Goal: Information Seeking & Learning: Stay updated

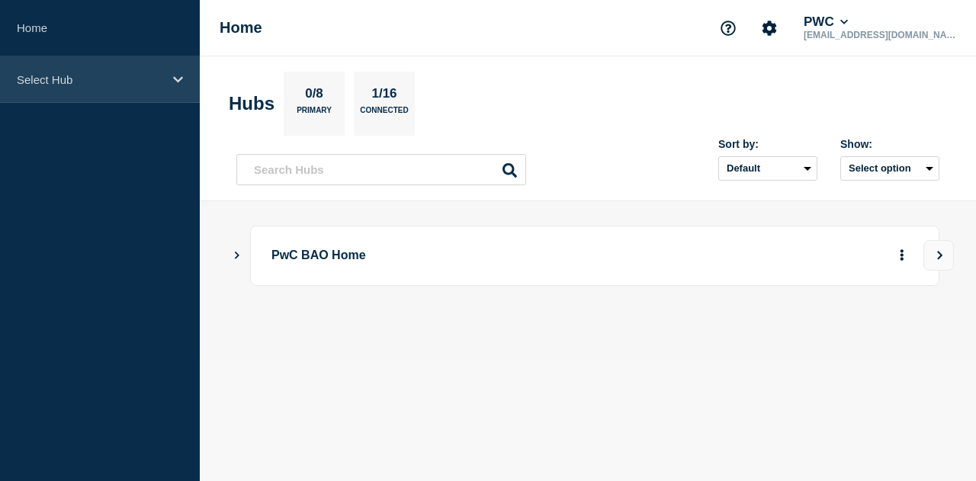
click at [131, 82] on p "Select Hub" at bounding box center [90, 79] width 146 height 13
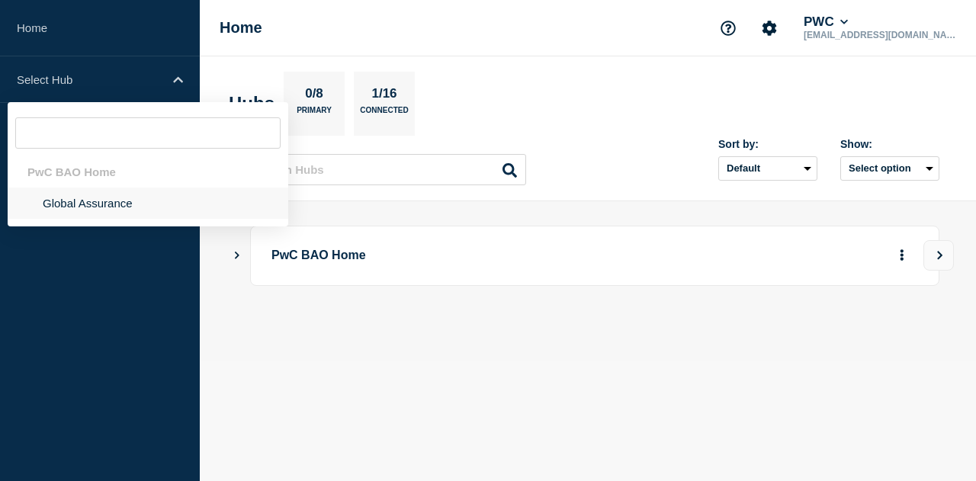
click at [84, 209] on li "Global Assurance" at bounding box center [148, 203] width 281 height 31
